Goal: Book appointment/travel/reservation

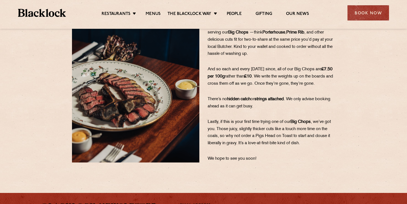
scroll to position [127, 0]
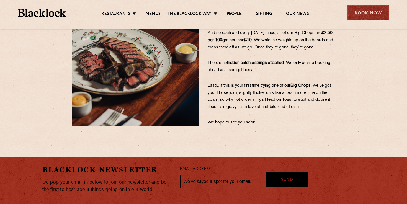
click at [369, 18] on div "Book Now" at bounding box center [368, 12] width 42 height 15
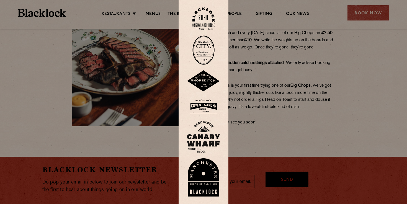
click at [206, 128] on img at bounding box center [203, 137] width 33 height 32
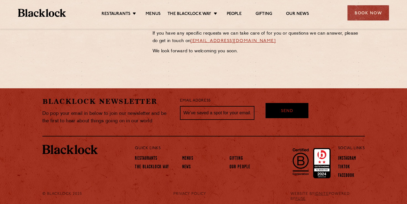
scroll to position [329, 0]
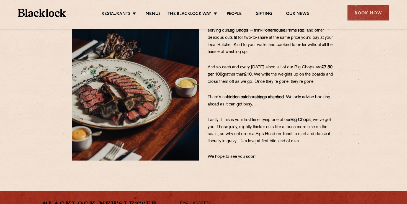
scroll to position [58, 0]
